Goal: Task Accomplishment & Management: Use online tool/utility

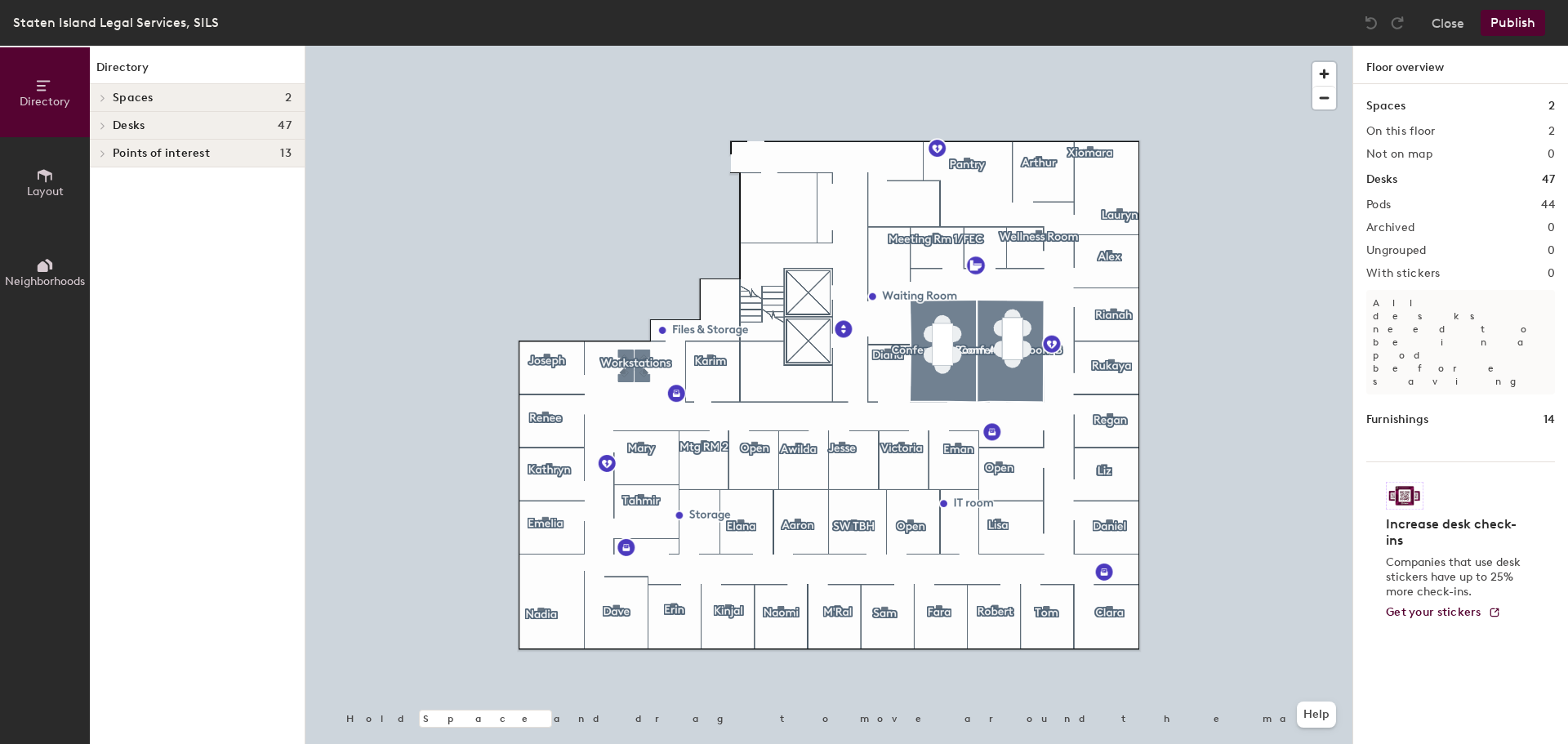
click at [1109, 46] on div at bounding box center [829, 46] width 1047 height 0
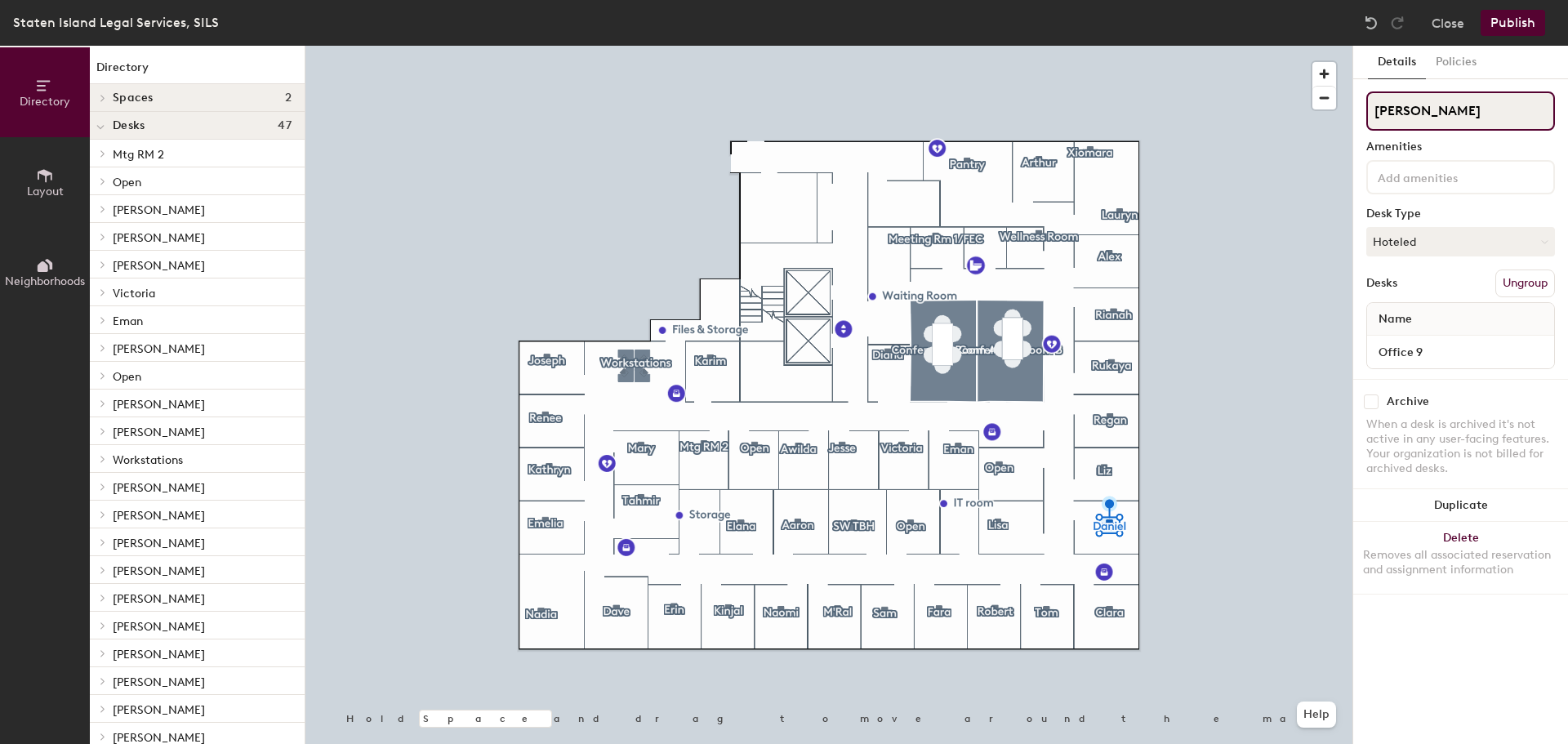
drag, startPoint x: 1427, startPoint y: 113, endPoint x: 1372, endPoint y: 108, distance: 55.2
click at [1372, 108] on input "[PERSON_NAME]" at bounding box center [1460, 110] width 189 height 39
type input "[PERSON_NAME]"
click at [1222, 46] on div at bounding box center [829, 46] width 1047 height 0
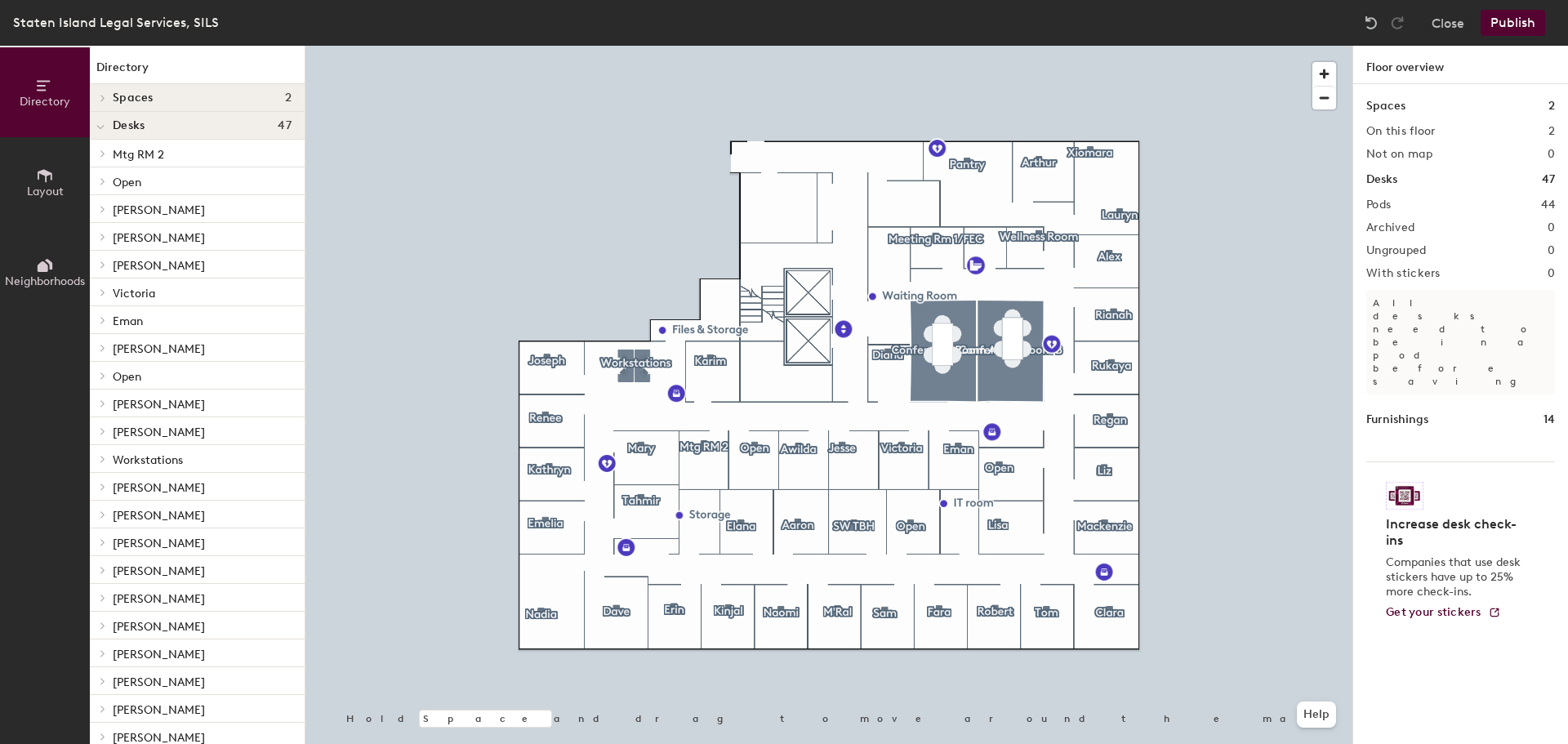
click at [1514, 22] on button "Publish" at bounding box center [1514, 22] width 65 height 26
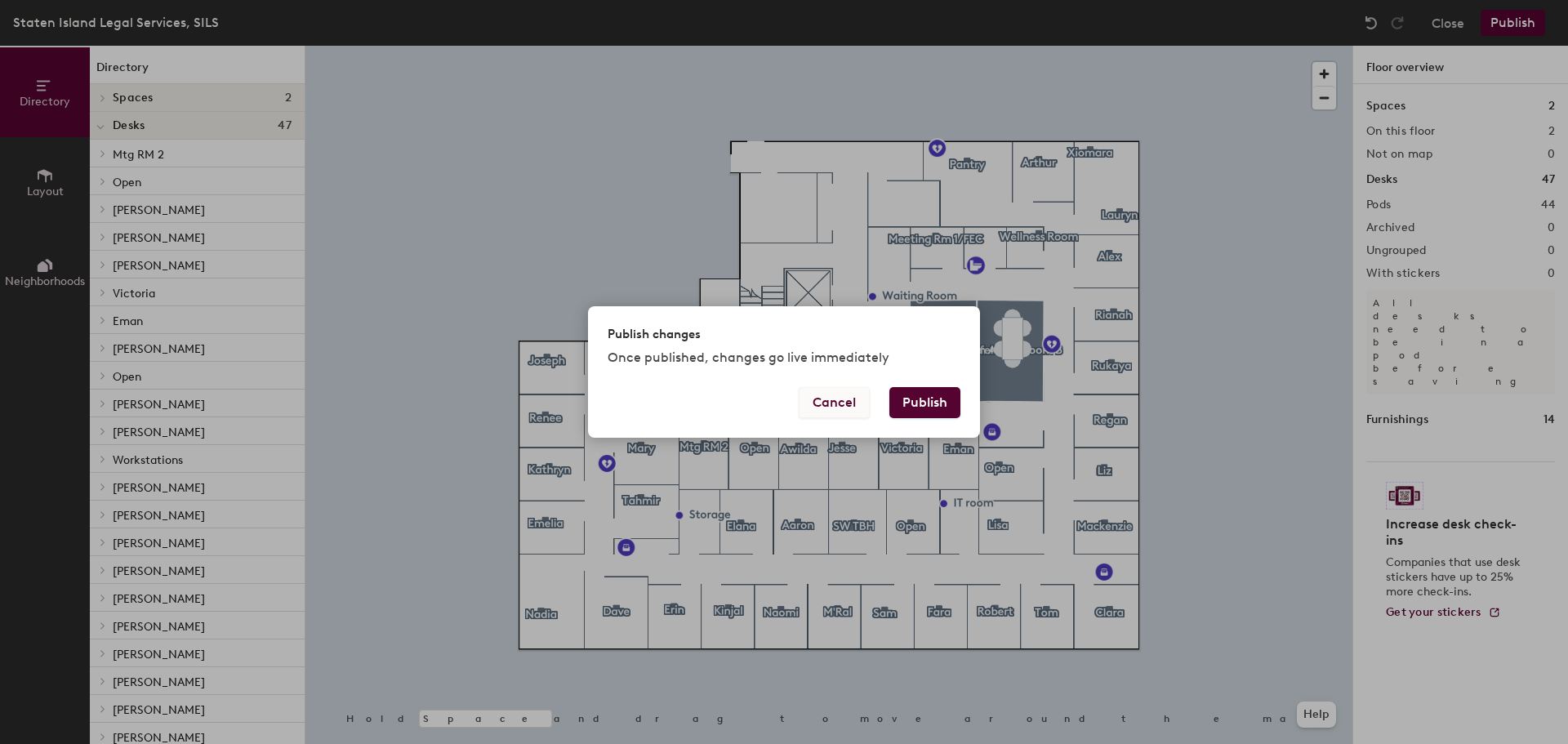
click at [844, 398] on button "Cancel" at bounding box center [834, 402] width 71 height 31
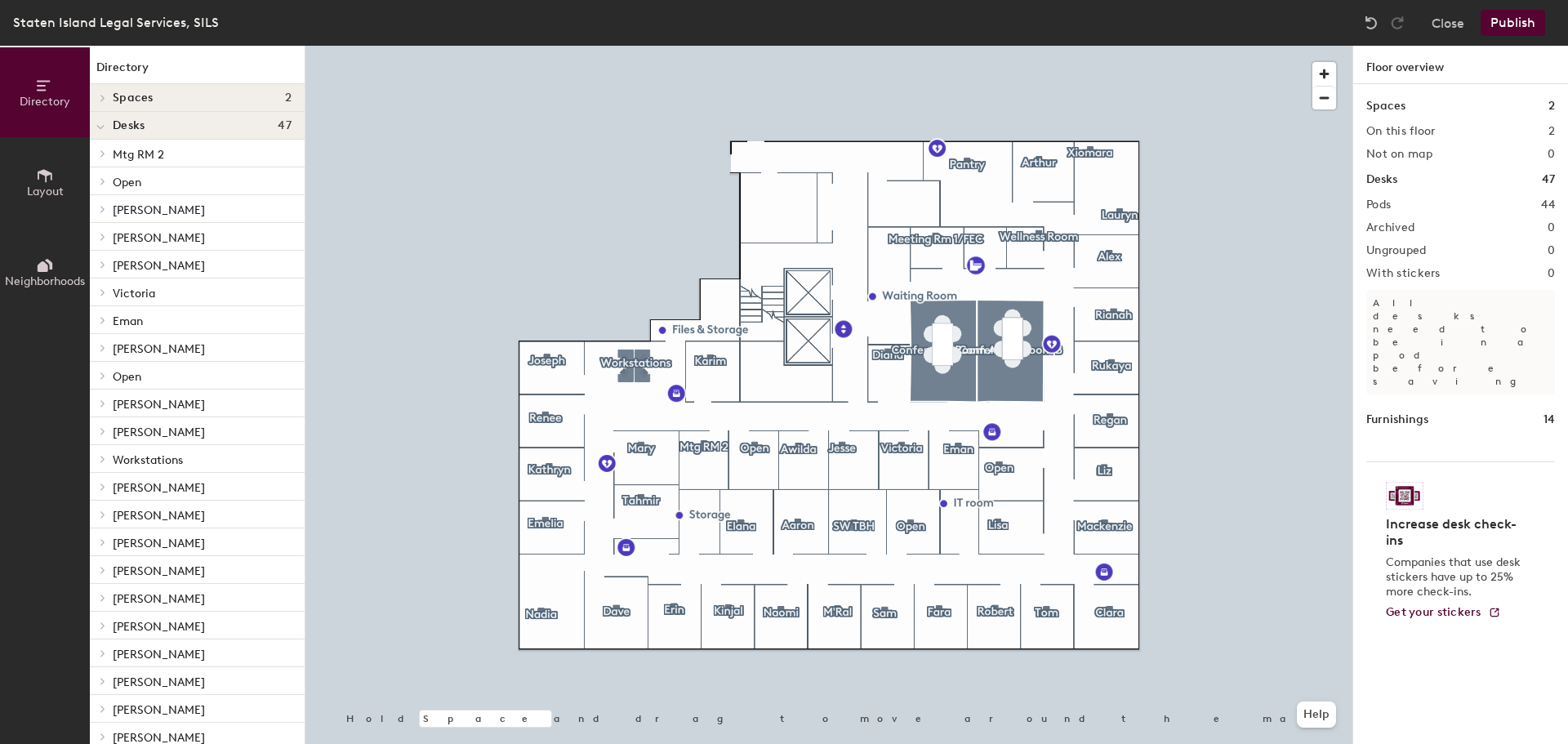
click at [625, 46] on div at bounding box center [829, 46] width 1047 height 0
click at [1518, 15] on button "Publish" at bounding box center [1514, 22] width 65 height 26
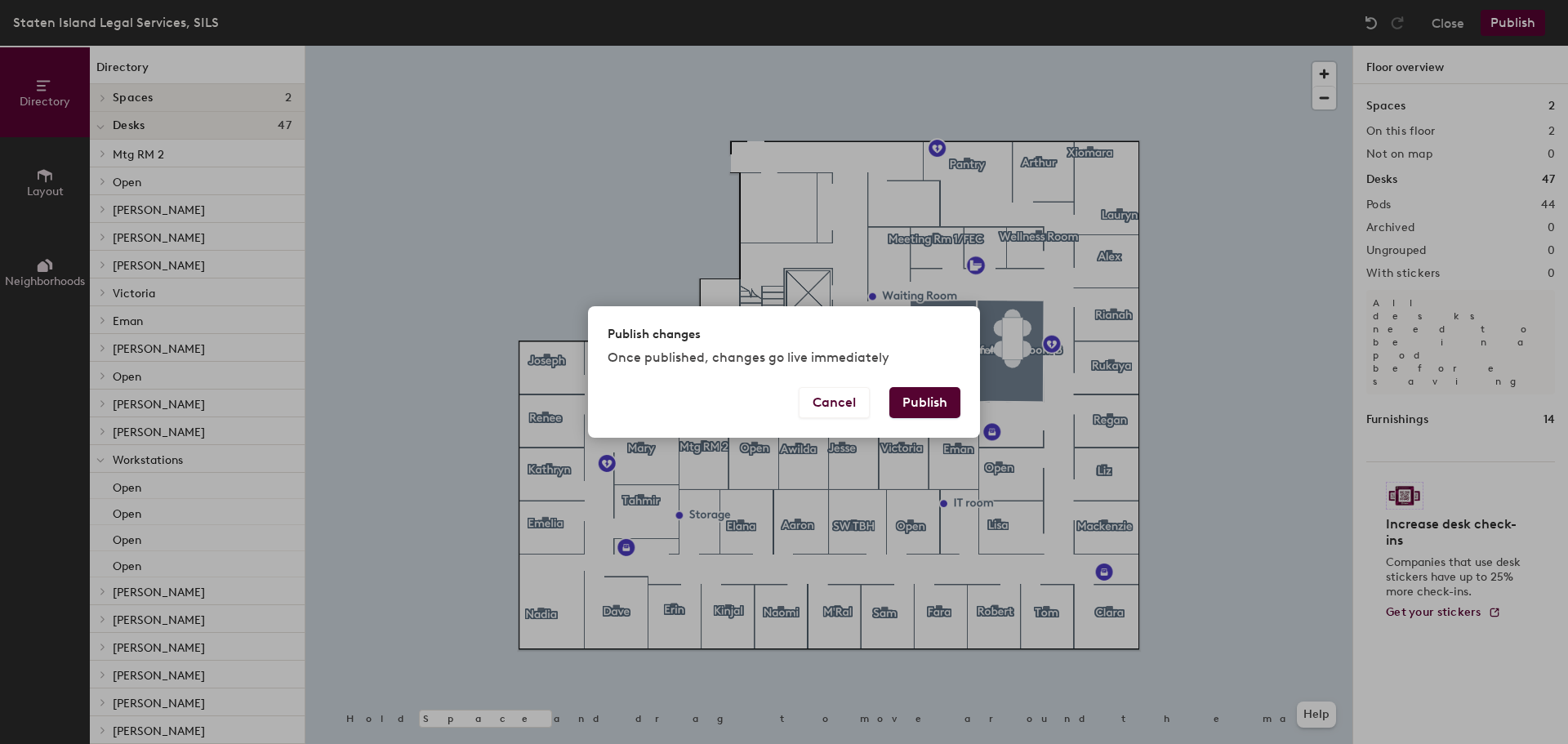
drag, startPoint x: 933, startPoint y: 403, endPoint x: 1022, endPoint y: 404, distance: 89.0
click at [934, 403] on button "Publish" at bounding box center [924, 402] width 71 height 31
